Goal: Transaction & Acquisition: Purchase product/service

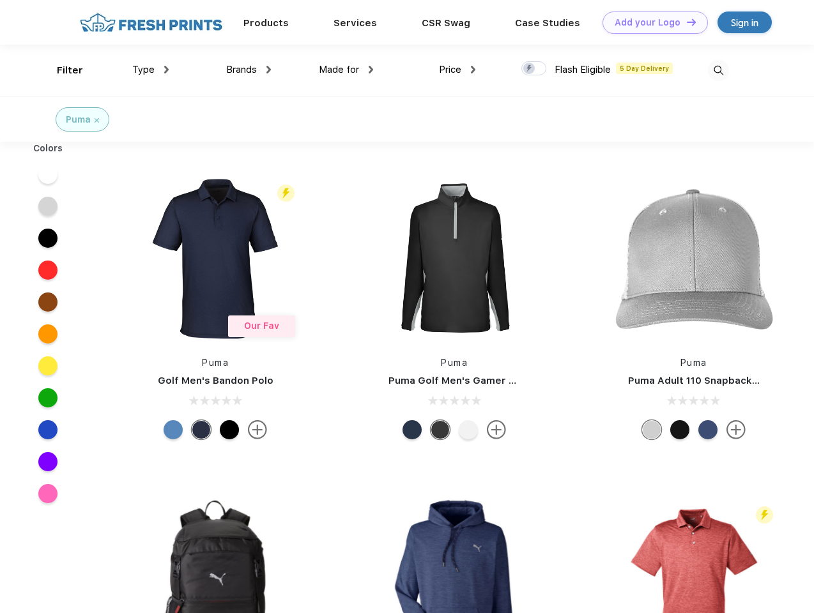
scroll to position [1, 0]
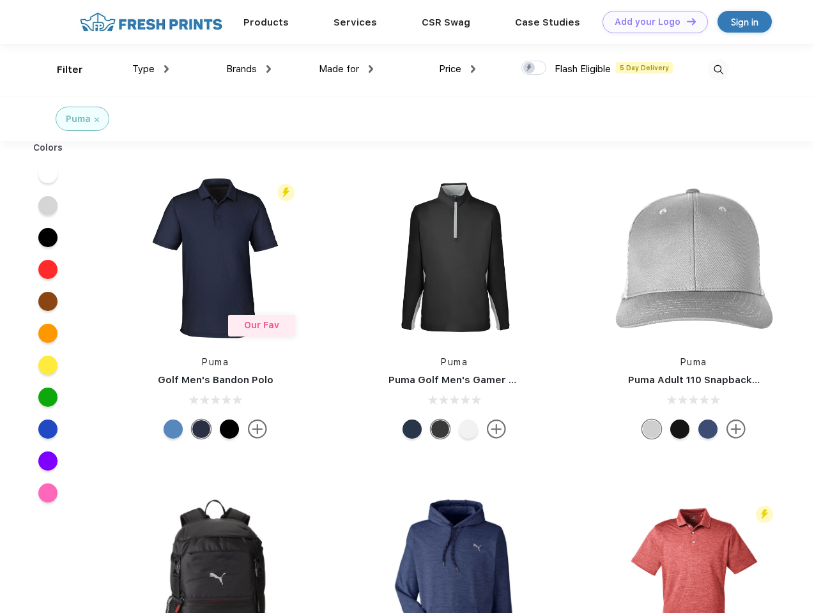
click at [651, 22] on link "Add your Logo Design Tool" at bounding box center [655, 22] width 105 height 22
click at [61, 70] on div "Filter" at bounding box center [70, 70] width 26 height 15
click at [151, 69] on span "Type" at bounding box center [143, 69] width 22 height 12
click at [249, 69] on span "Brands" at bounding box center [241, 69] width 31 height 12
click at [346, 69] on span "Made for" at bounding box center [339, 69] width 40 height 12
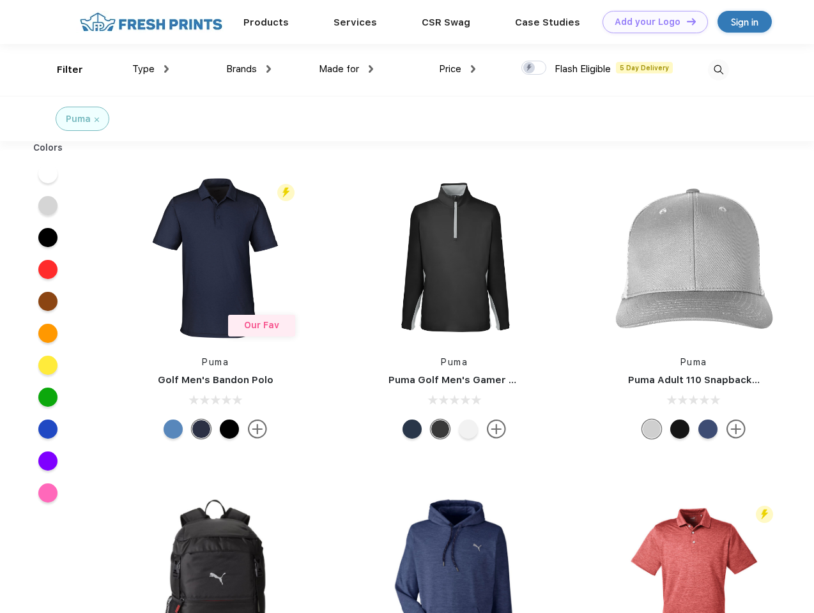
click at [458, 69] on span "Price" at bounding box center [450, 69] width 22 height 12
click at [534, 68] on div at bounding box center [533, 68] width 25 height 14
click at [530, 68] on input "checkbox" at bounding box center [525, 64] width 8 height 8
click at [718, 70] on img at bounding box center [718, 69] width 21 height 21
click at [48, 174] on div at bounding box center [48, 174] width 49 height 32
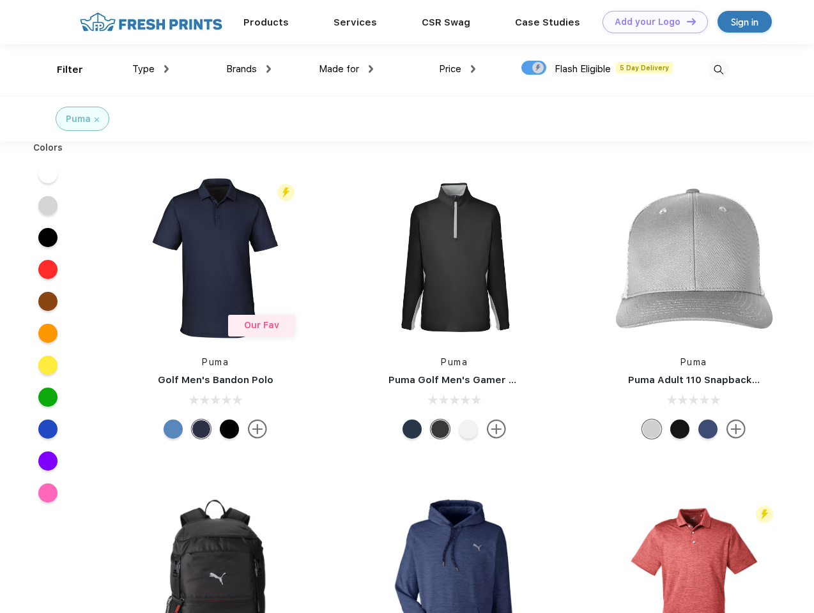
click at [48, 206] on div at bounding box center [48, 206] width 49 height 32
